Goal: Find specific page/section

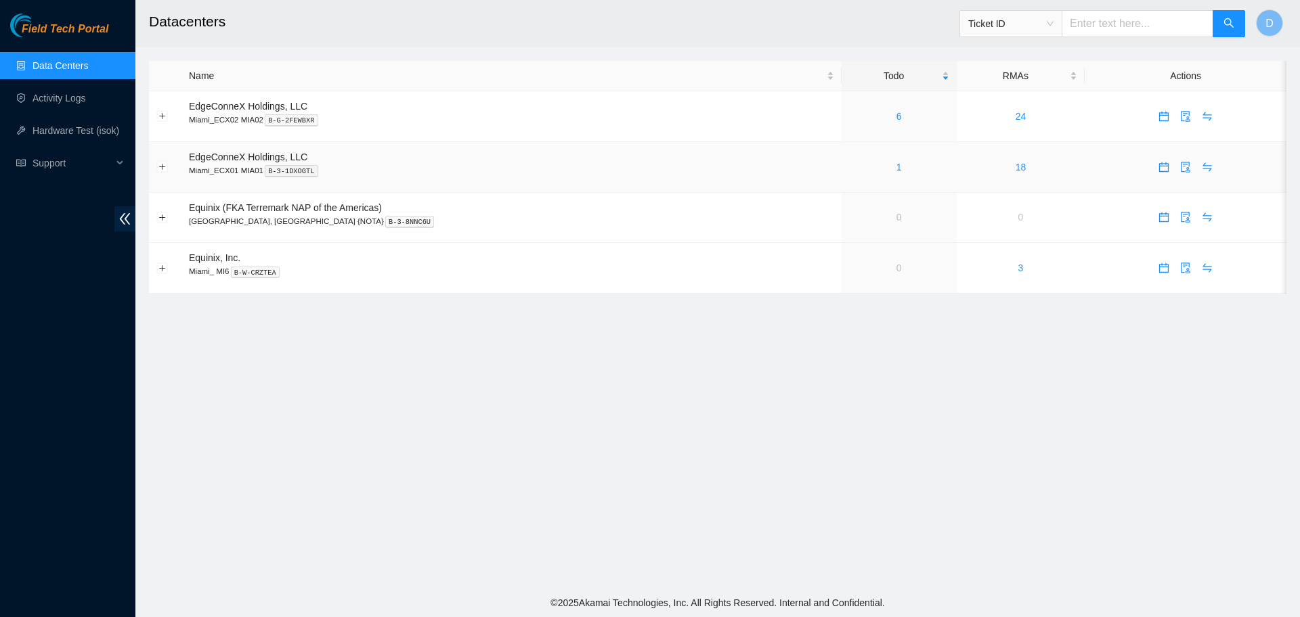
click at [860, 169] on div "1" at bounding box center [899, 167] width 100 height 15
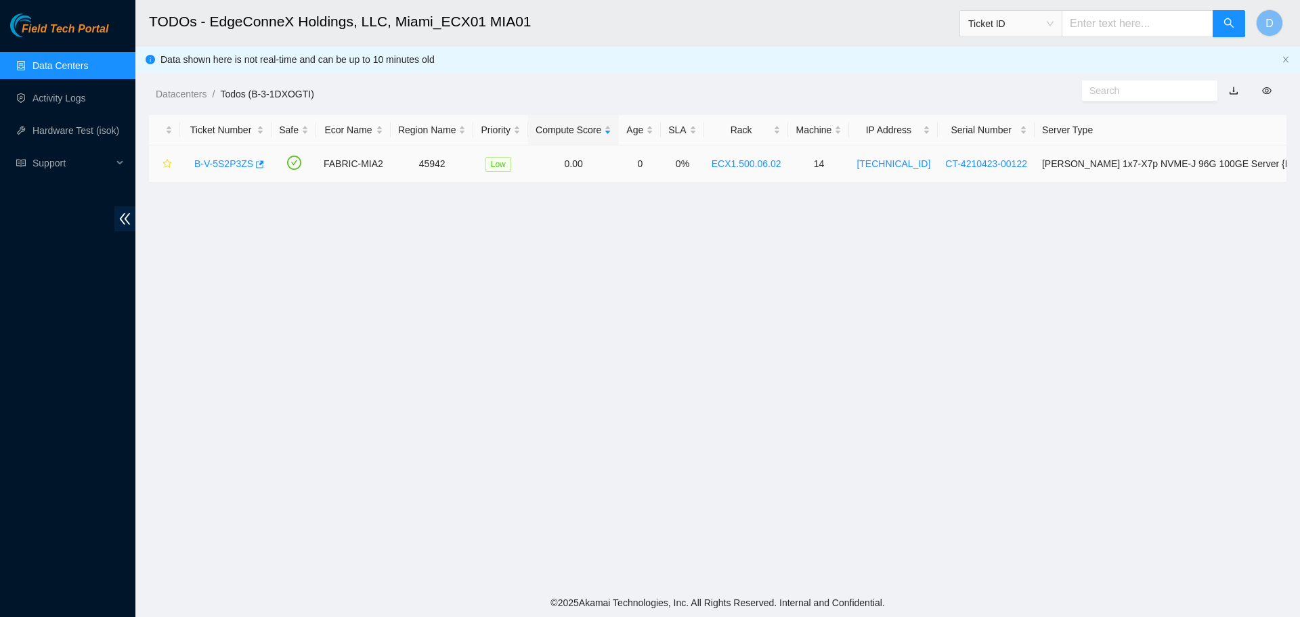
click at [208, 161] on link "B-V-5S2P3ZS" at bounding box center [223, 163] width 59 height 11
